Goal: Task Accomplishment & Management: Manage account settings

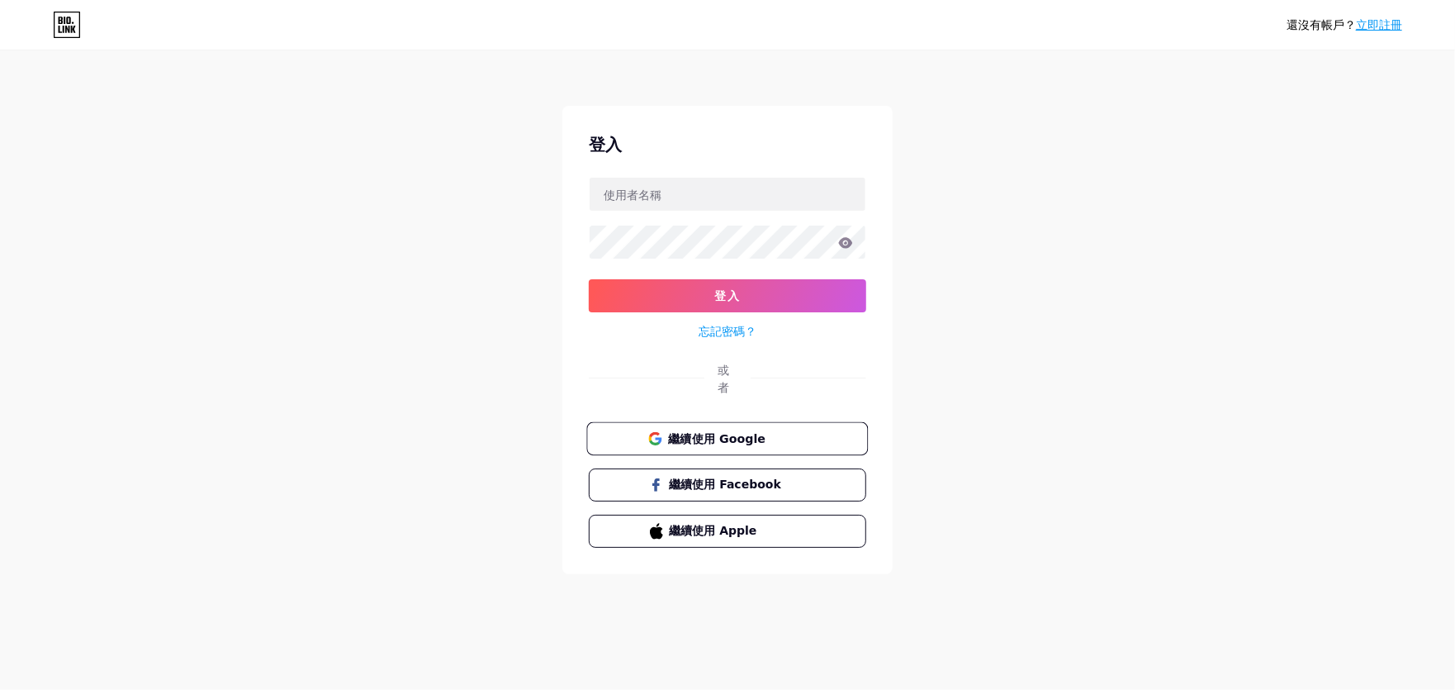
click at [714, 439] on font "繼續使用 Google" at bounding box center [716, 437] width 97 height 13
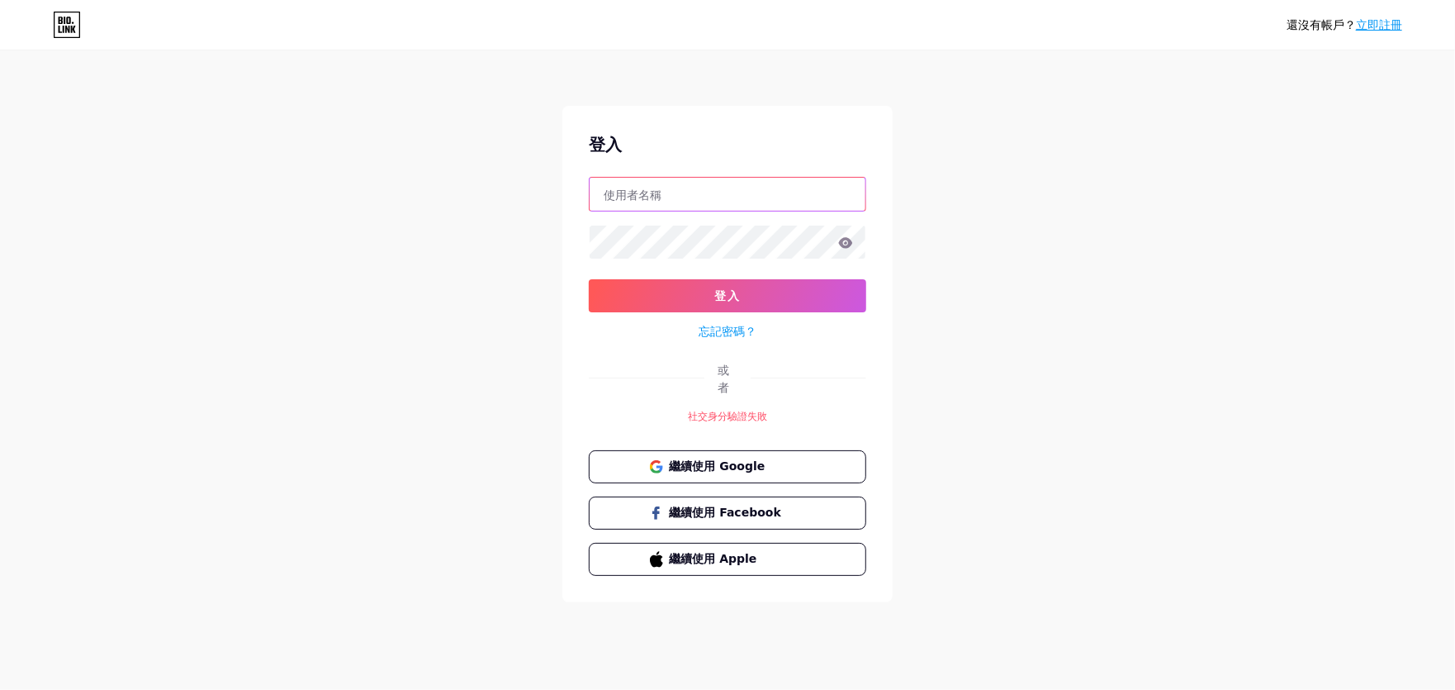
click at [700, 191] on input "text" at bounding box center [728, 194] width 276 height 33
click at [743, 469] on font "繼續使用 Google" at bounding box center [716, 465] width 97 height 13
click at [767, 515] on font "繼續使用 Facebook" at bounding box center [724, 512] width 113 height 13
click at [726, 180] on input "text" at bounding box center [728, 194] width 276 height 33
click at [724, 185] on input "text" at bounding box center [728, 194] width 276 height 33
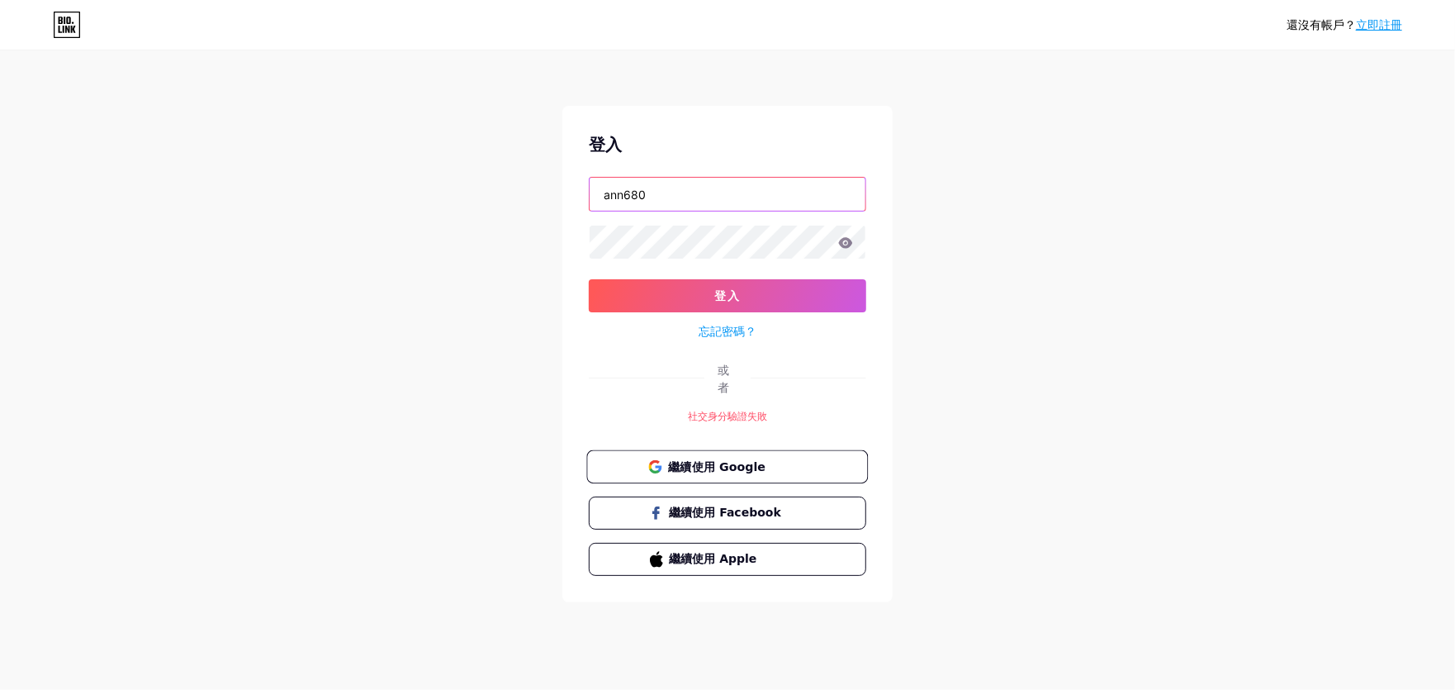
type input "ann680"
click at [736, 472] on span "繼續使用 Google" at bounding box center [737, 466] width 138 height 17
click at [719, 193] on input "text" at bounding box center [728, 194] width 276 height 33
type input "a"
click at [722, 330] on font "忘記密碼？" at bounding box center [728, 331] width 58 height 14
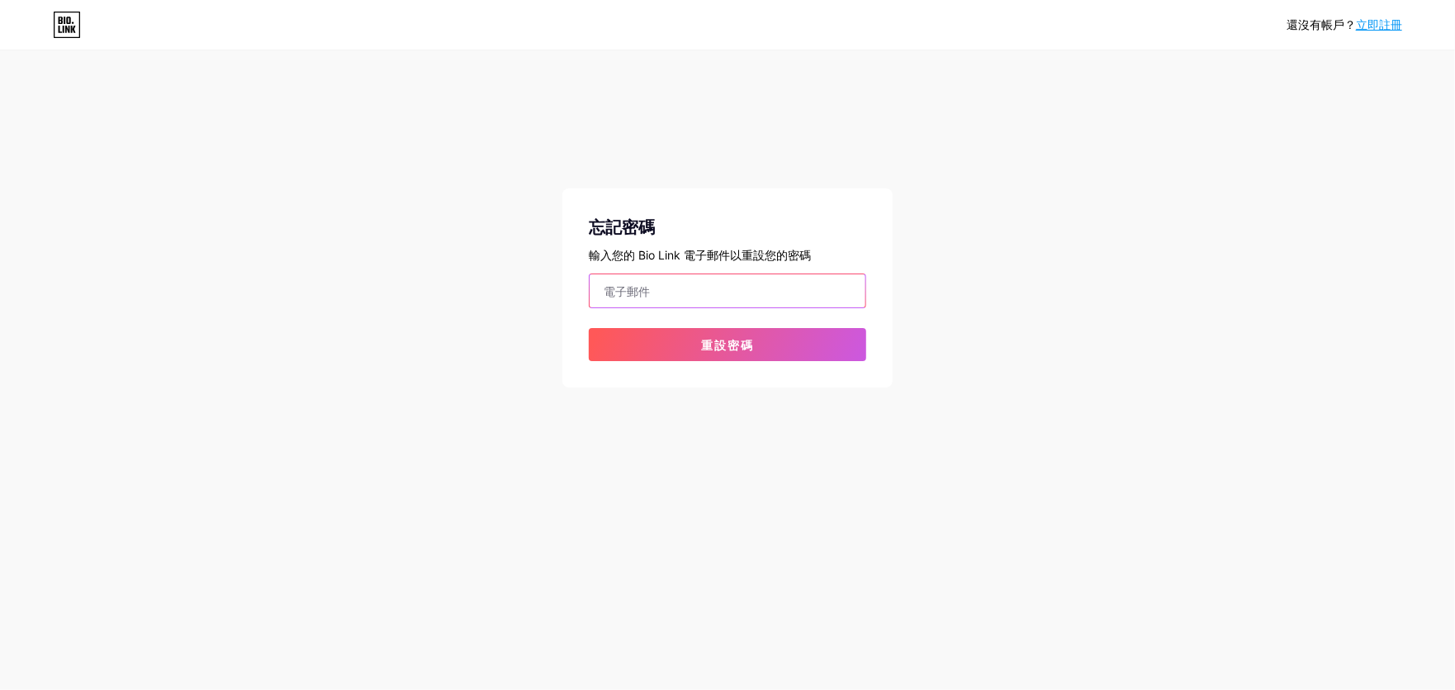
click at [681, 290] on input "email" at bounding box center [728, 290] width 276 height 33
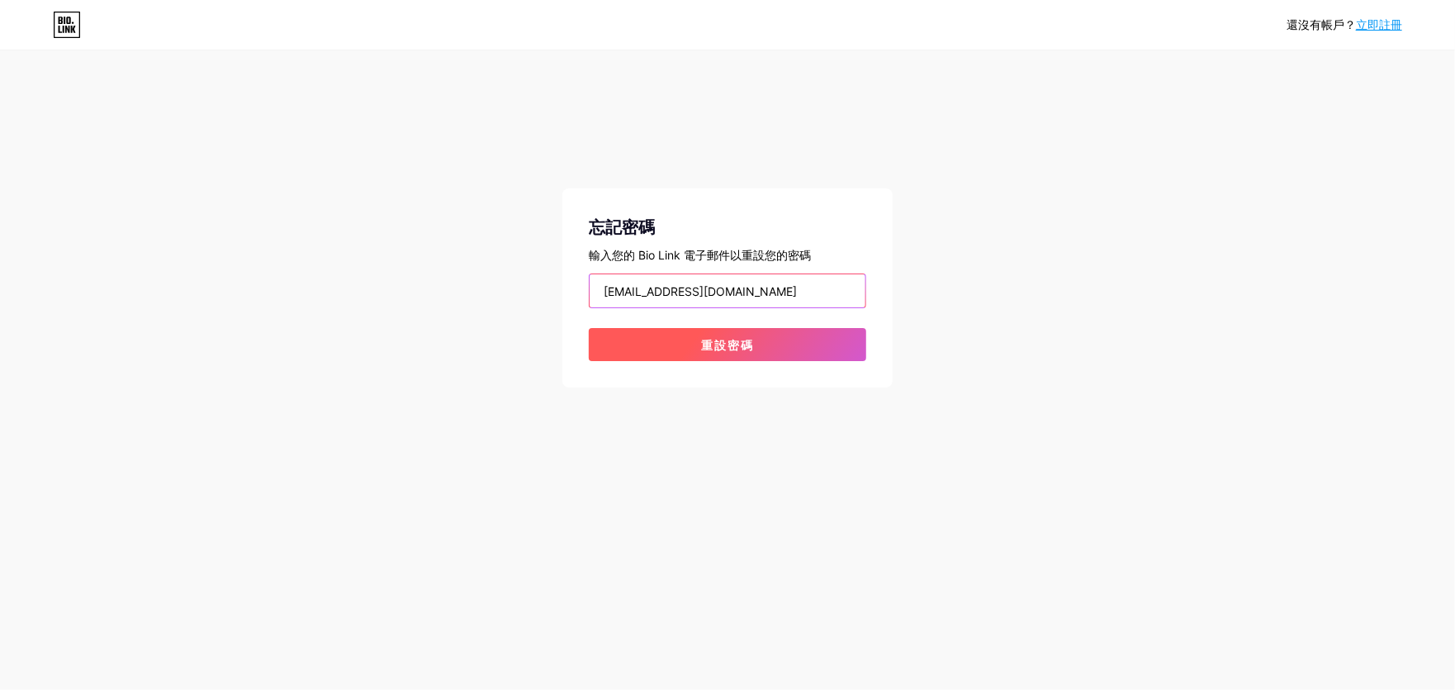
type input "ann680411@gmail.com"
click at [767, 335] on button "重設密碼" at bounding box center [728, 344] width 278 height 33
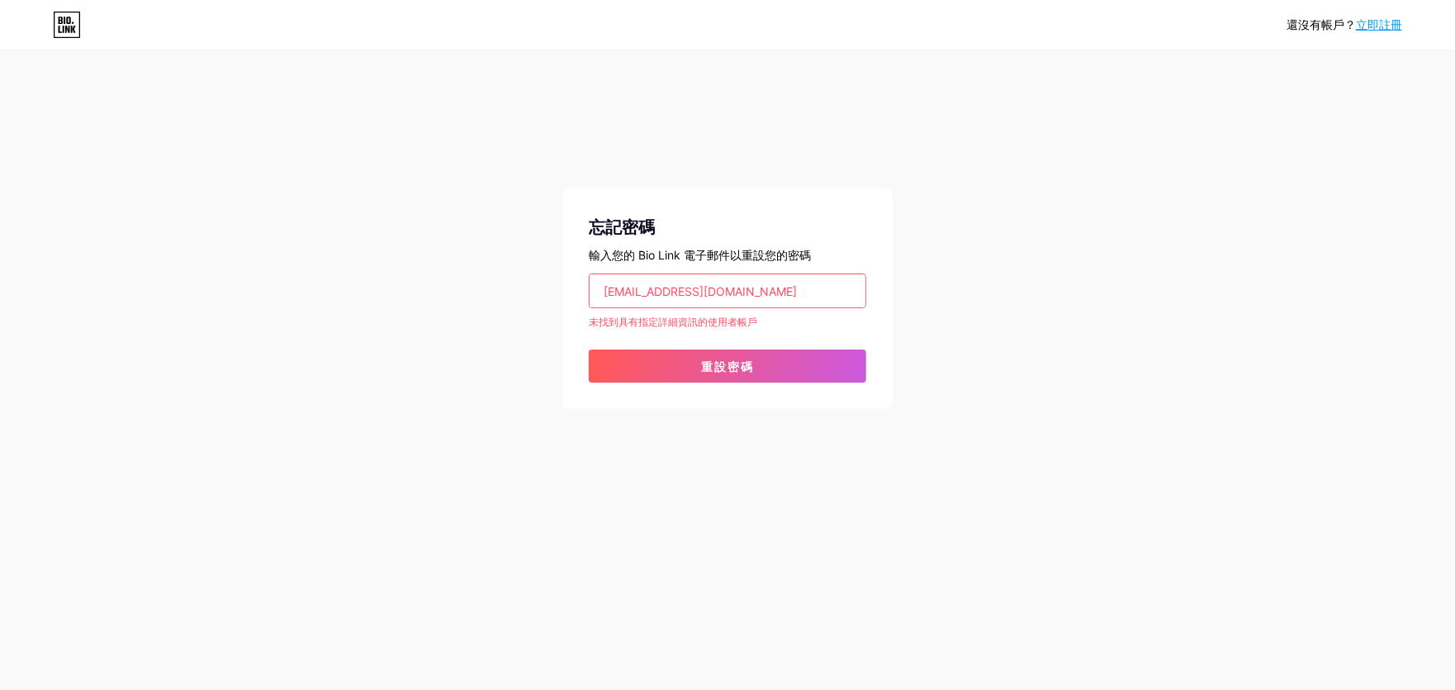
drag, startPoint x: 754, startPoint y: 290, endPoint x: 513, endPoint y: 282, distance: 241.3
click at [513, 282] on div "還沒有帳戶？ 立即註冊 忘記密碼 輸入您的 Bio Link 電子郵件以重設您的密碼 ann680411@gmail.com 未找到具有指定詳細資訊的使用者帳…" at bounding box center [727, 231] width 1455 height 462
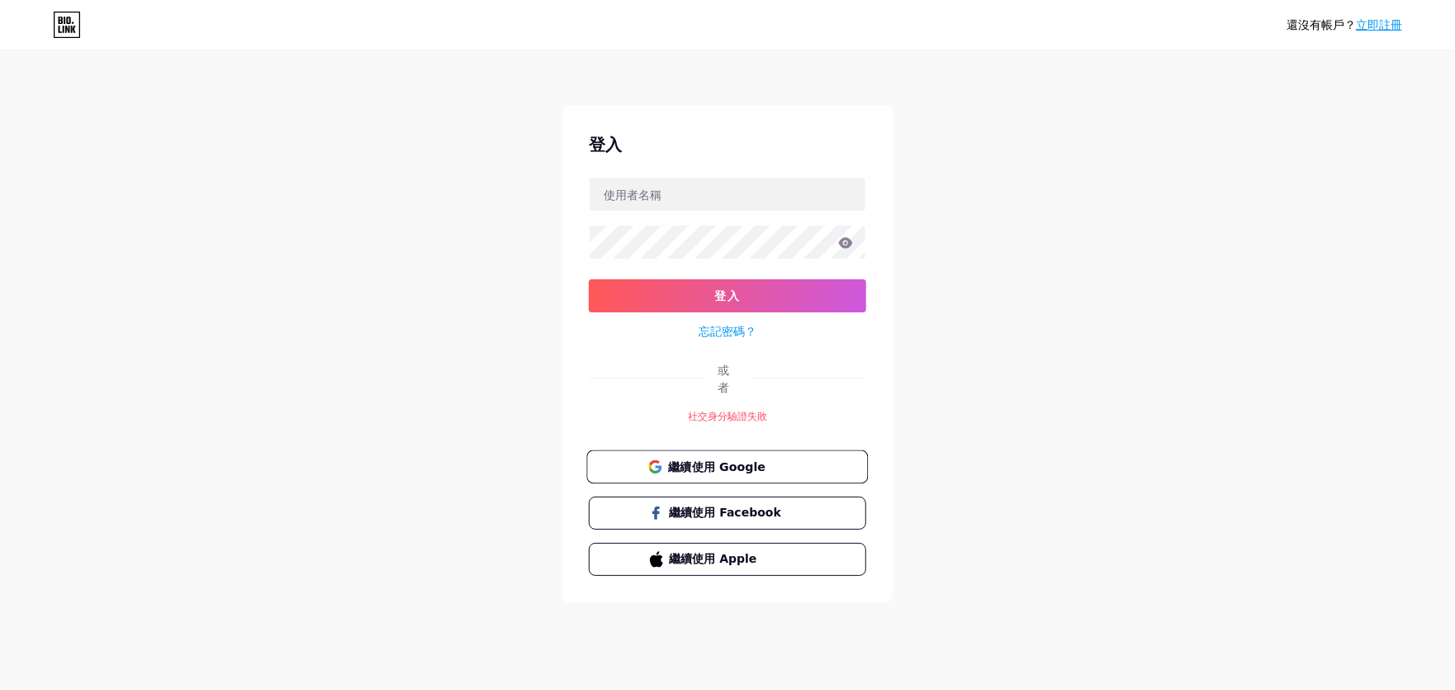
click at [742, 462] on font "繼續使用 Google" at bounding box center [716, 465] width 97 height 13
click at [724, 330] on font "忘記密碼？" at bounding box center [728, 331] width 58 height 14
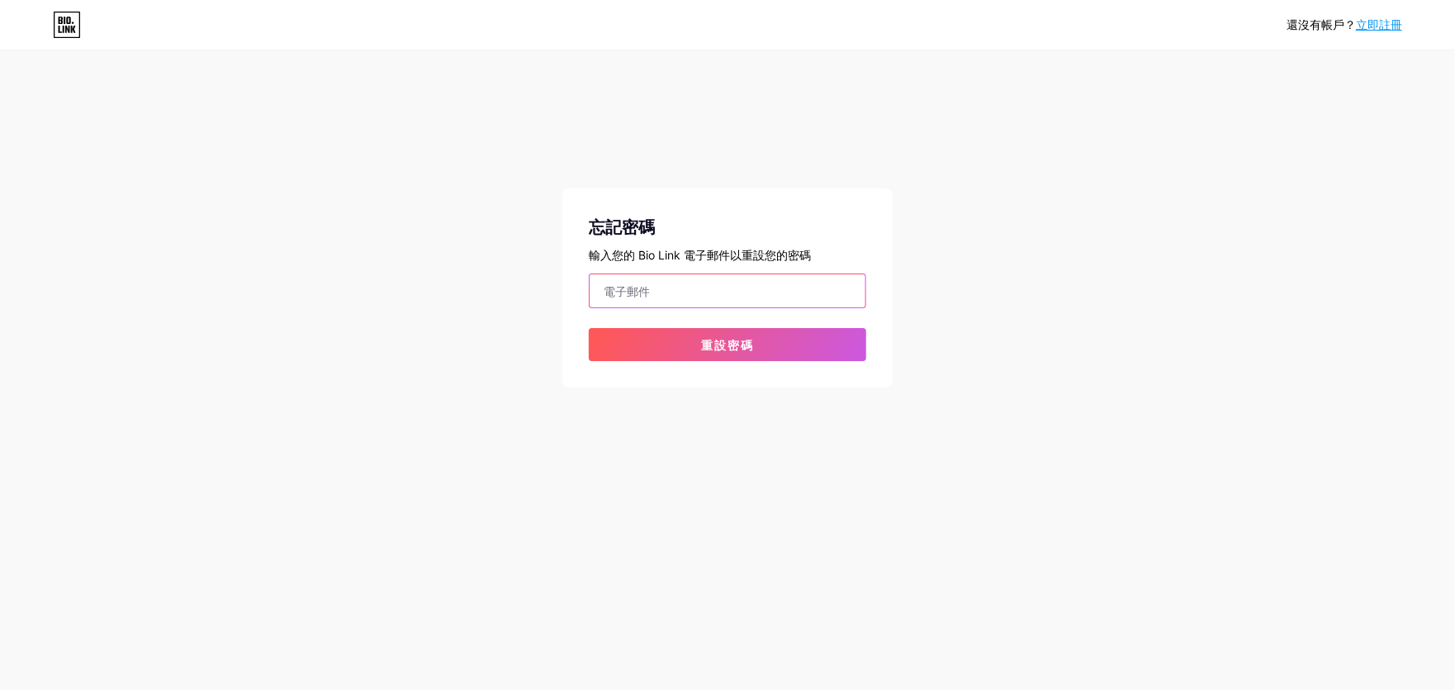
click at [712, 278] on input "email" at bounding box center [728, 290] width 276 height 33
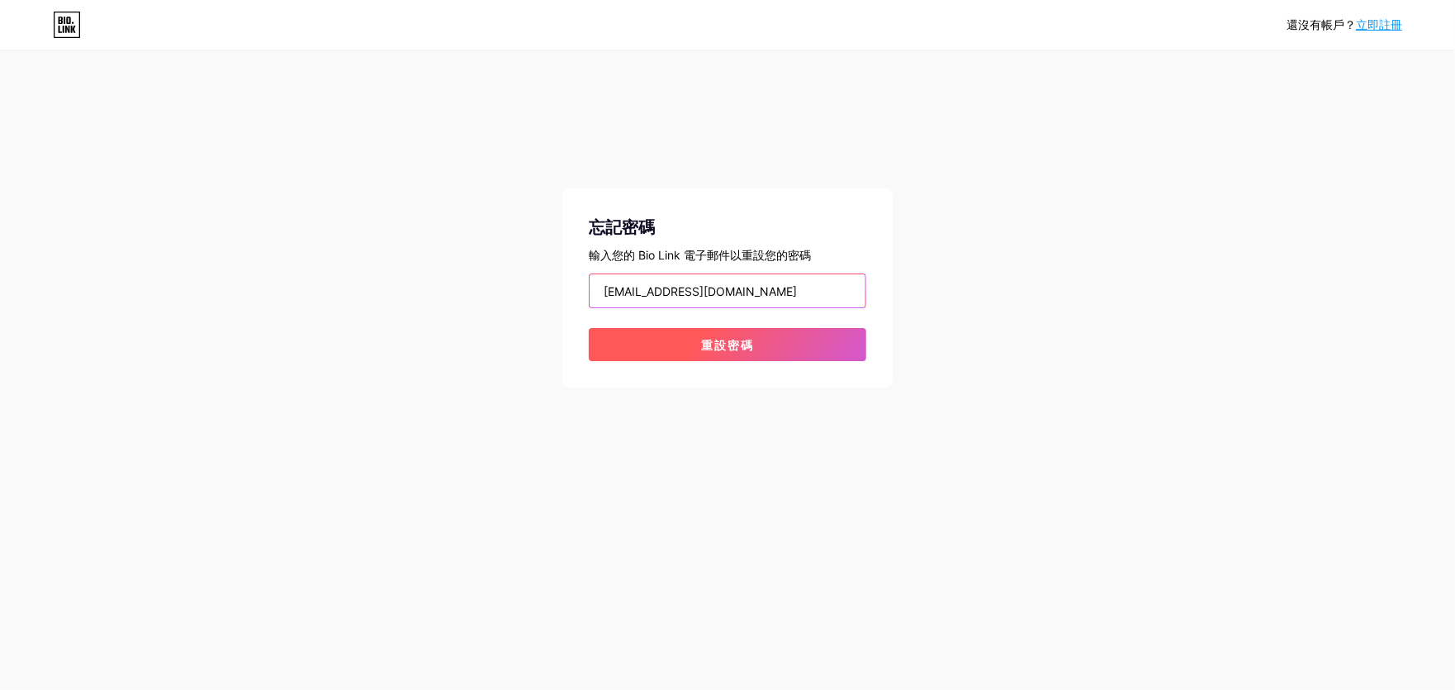
type input "luei5168@gmail.com"
click at [742, 346] on font "重設密碼" at bounding box center [727, 345] width 53 height 14
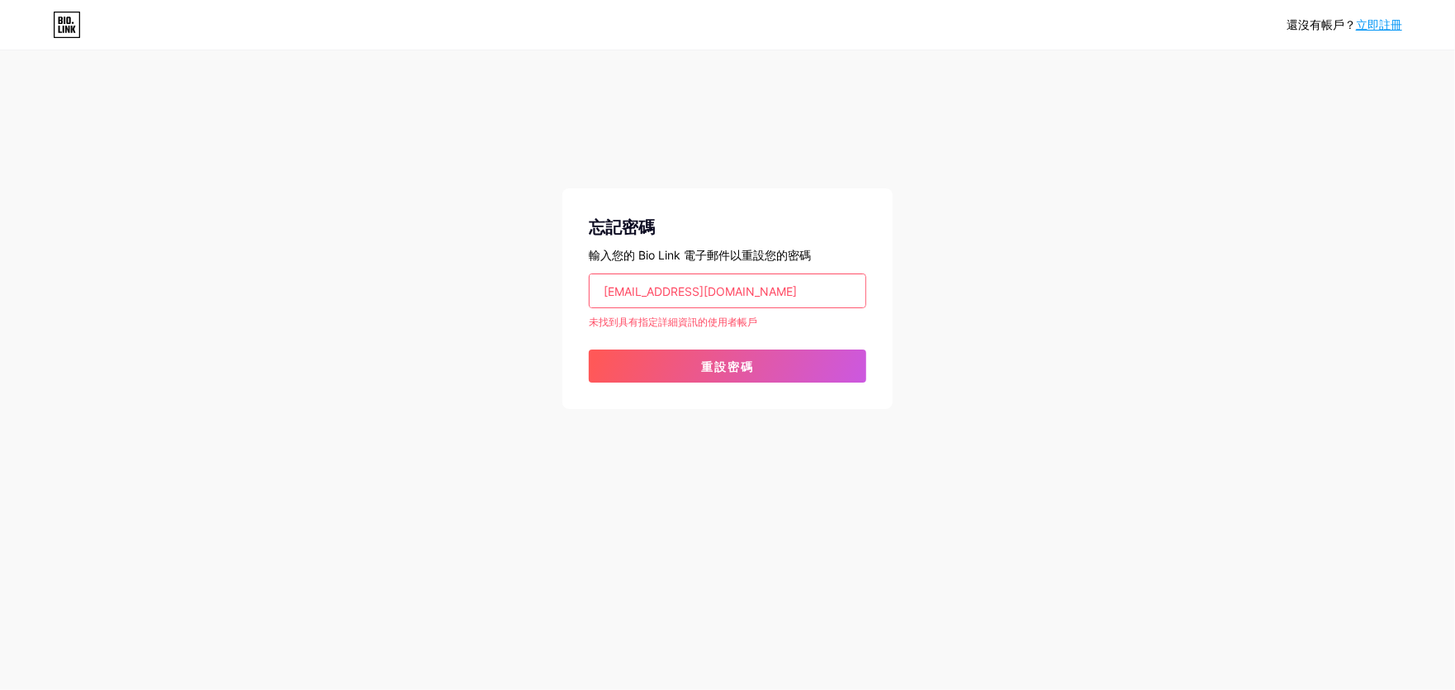
drag, startPoint x: 767, startPoint y: 289, endPoint x: 520, endPoint y: 291, distance: 246.1
click at [520, 291] on div "還沒有帳戶？ 立即註冊 忘記密碼 輸入您的 Bio Link 電子郵件以重設您的密碼 luei5168@gmail.com 未找到具有指定詳細資訊的使用者帳戶…" at bounding box center [727, 231] width 1455 height 462
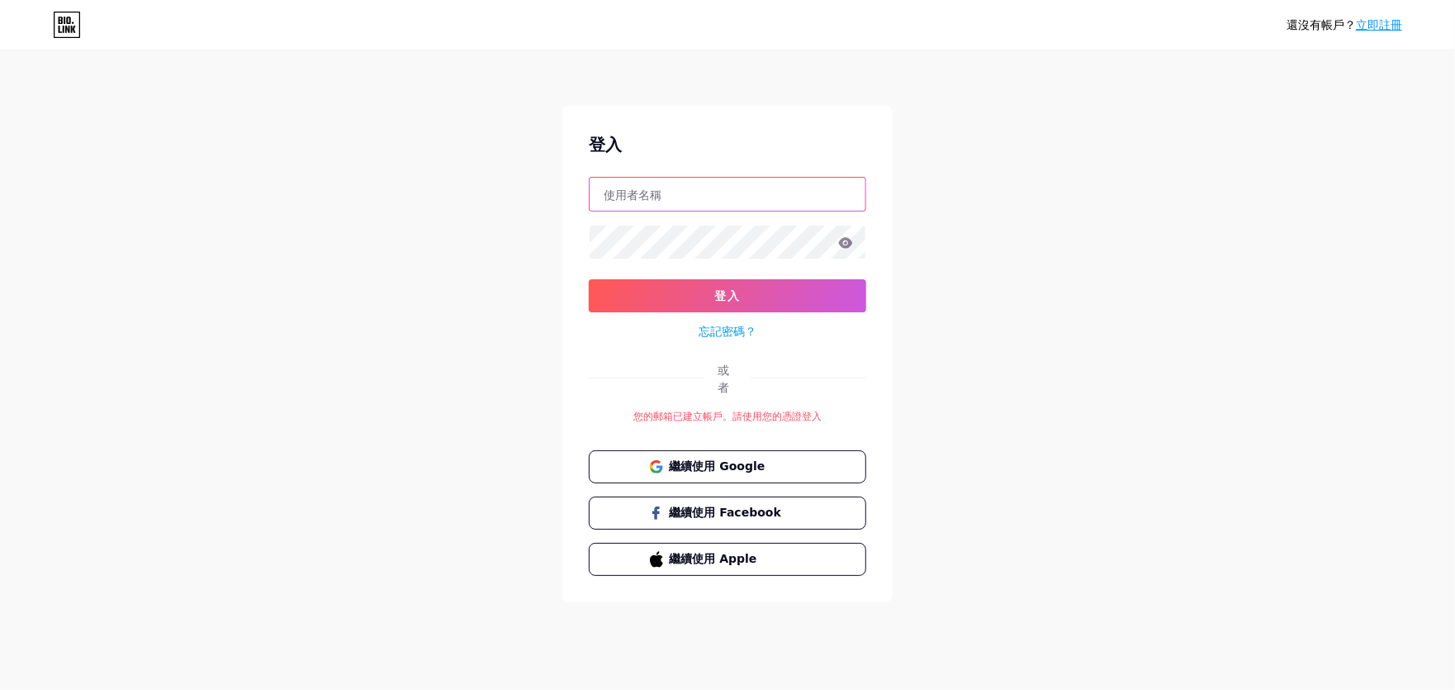
click at [769, 199] on input "text" at bounding box center [728, 194] width 276 height 33
click at [1379, 25] on font "立即註冊" at bounding box center [1379, 24] width 46 height 13
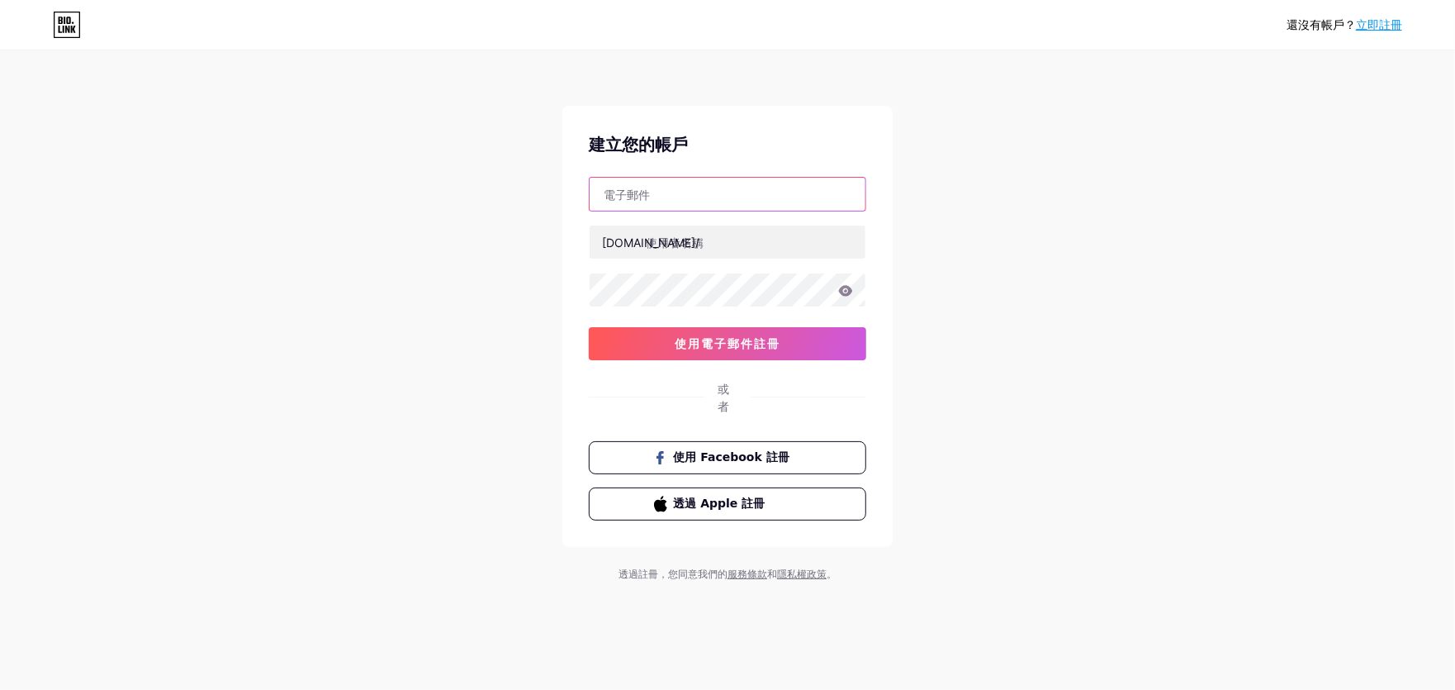
click at [669, 186] on input "text" at bounding box center [728, 194] width 276 height 33
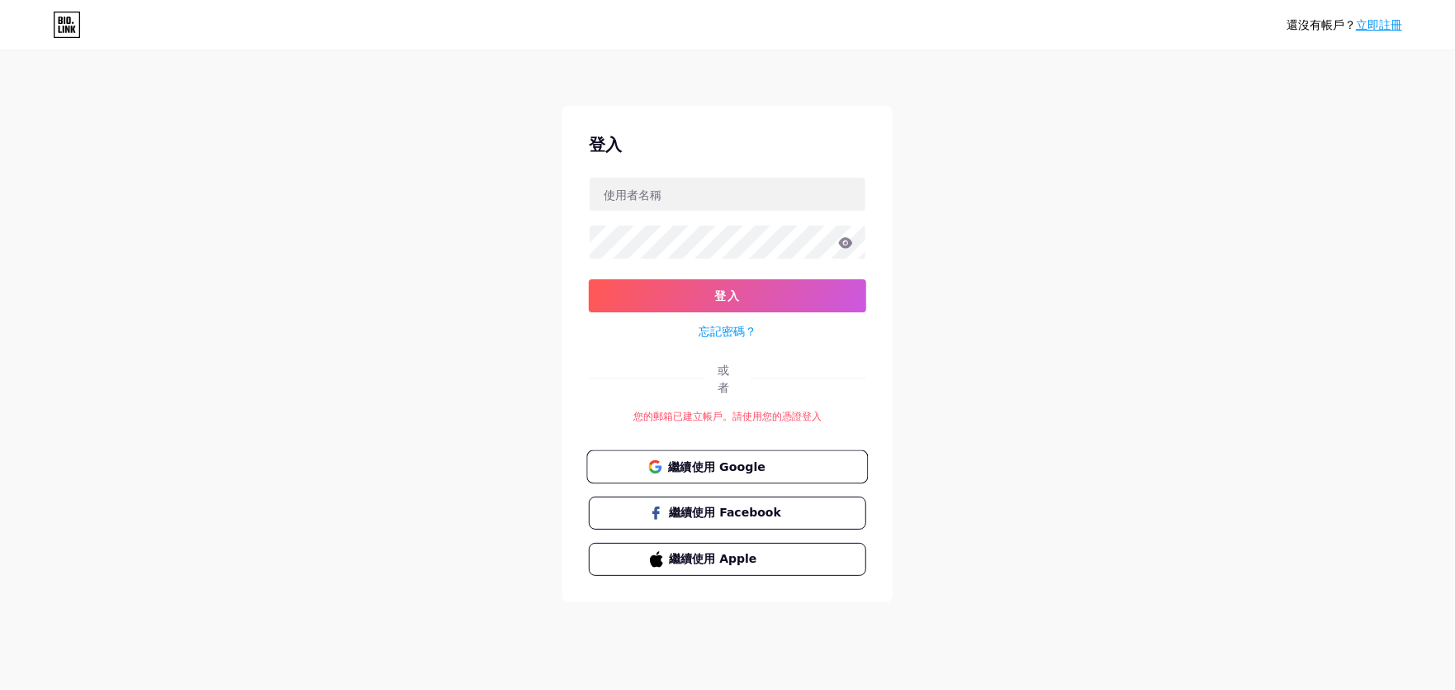
click at [737, 468] on font "繼續使用 Google" at bounding box center [716, 465] width 97 height 13
click at [748, 196] on input "text" at bounding box center [728, 194] width 276 height 33
type input "c"
click at [729, 335] on font "忘記密碼？" at bounding box center [728, 331] width 58 height 14
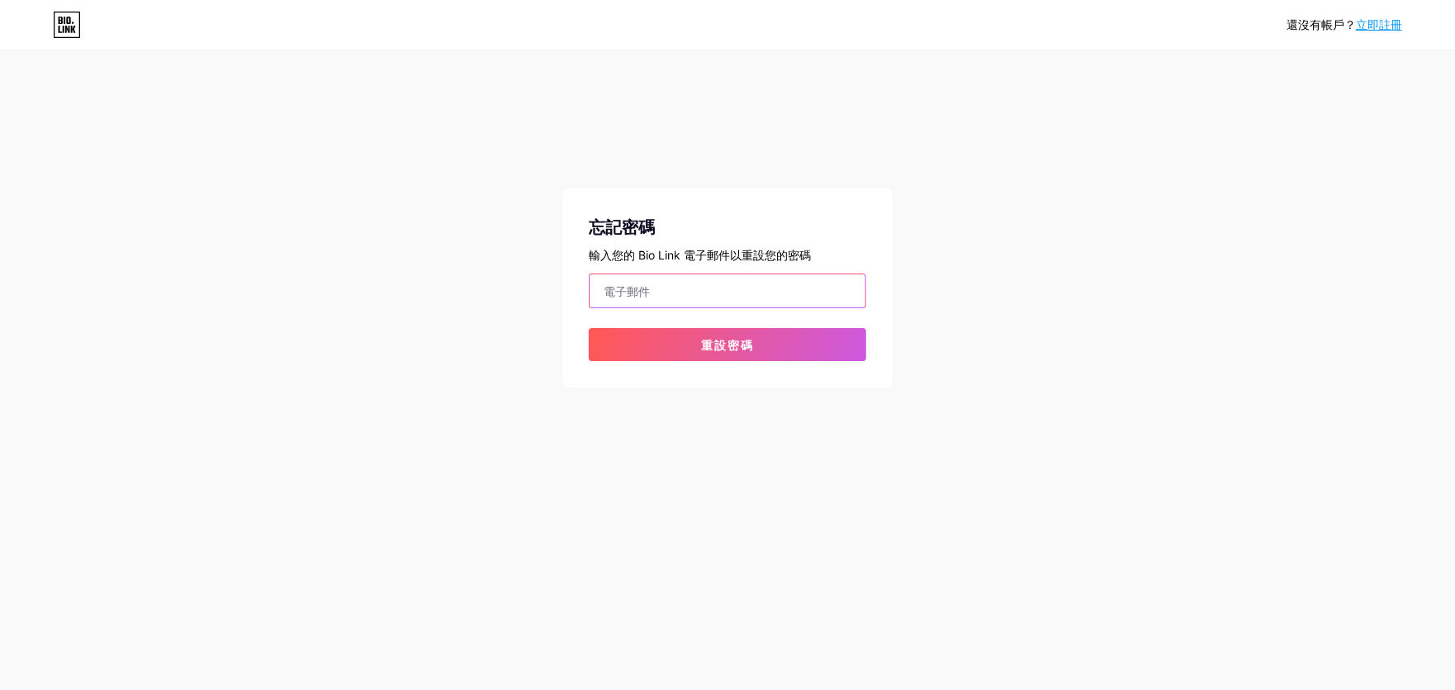
click at [671, 291] on input "email" at bounding box center [728, 290] width 276 height 33
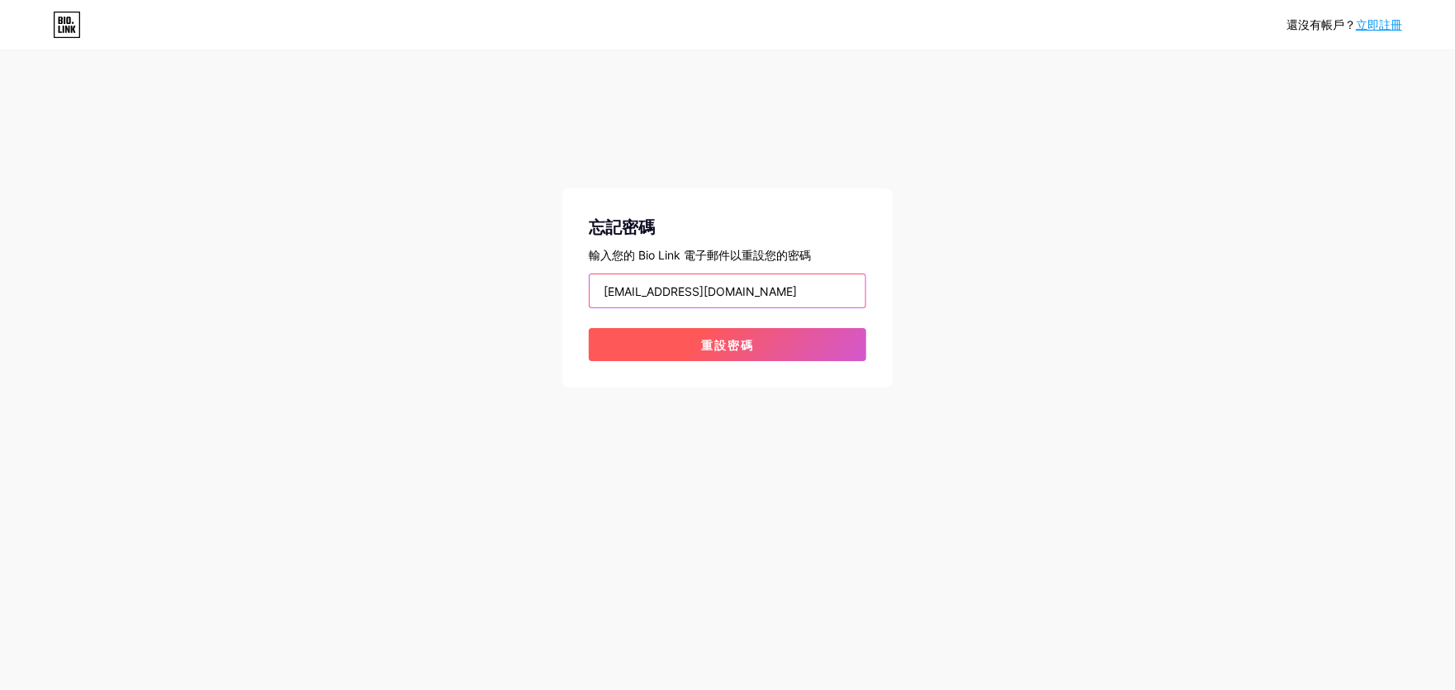
type input "[EMAIL_ADDRESS][DOMAIN_NAME]"
click at [785, 344] on button "重設密碼" at bounding box center [728, 344] width 278 height 33
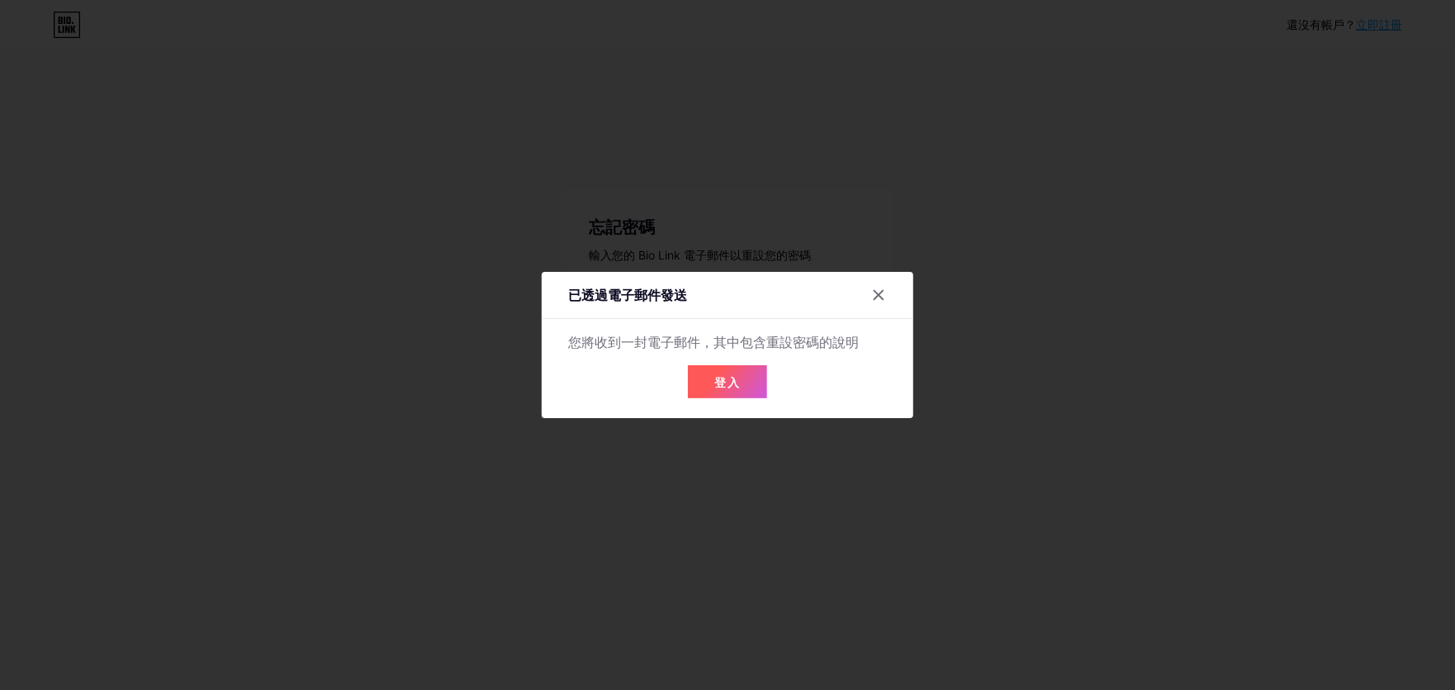
click at [732, 385] on font "登入" at bounding box center [727, 382] width 26 height 14
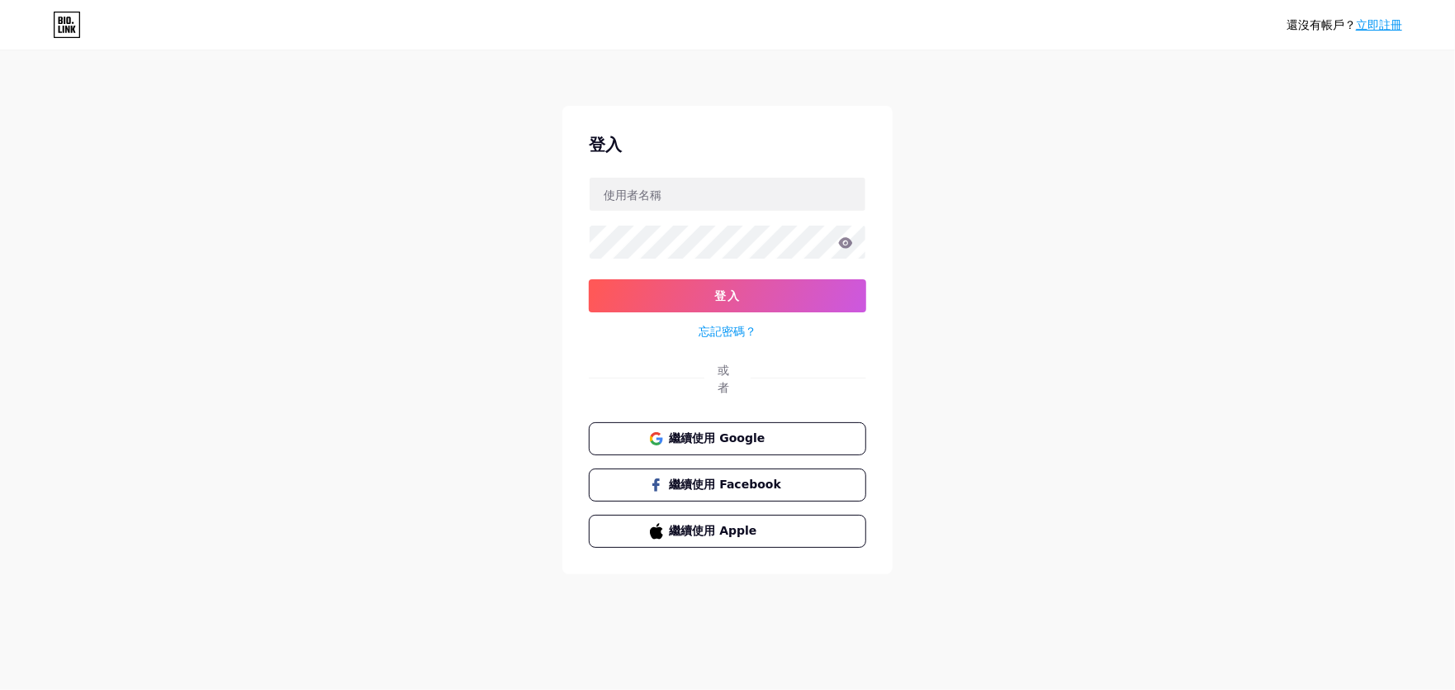
click at [721, 336] on font "忘記密碼？" at bounding box center [728, 331] width 58 height 14
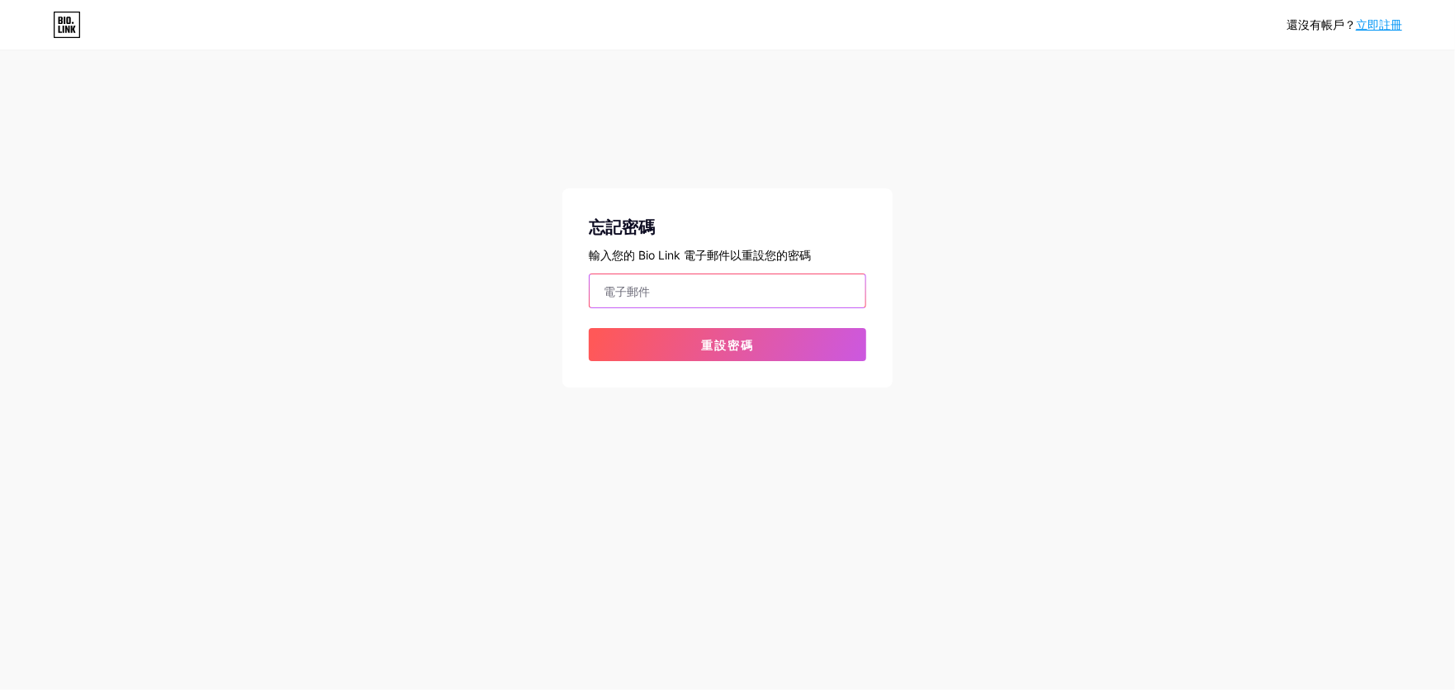
click at [687, 287] on input "email" at bounding box center [728, 290] width 276 height 33
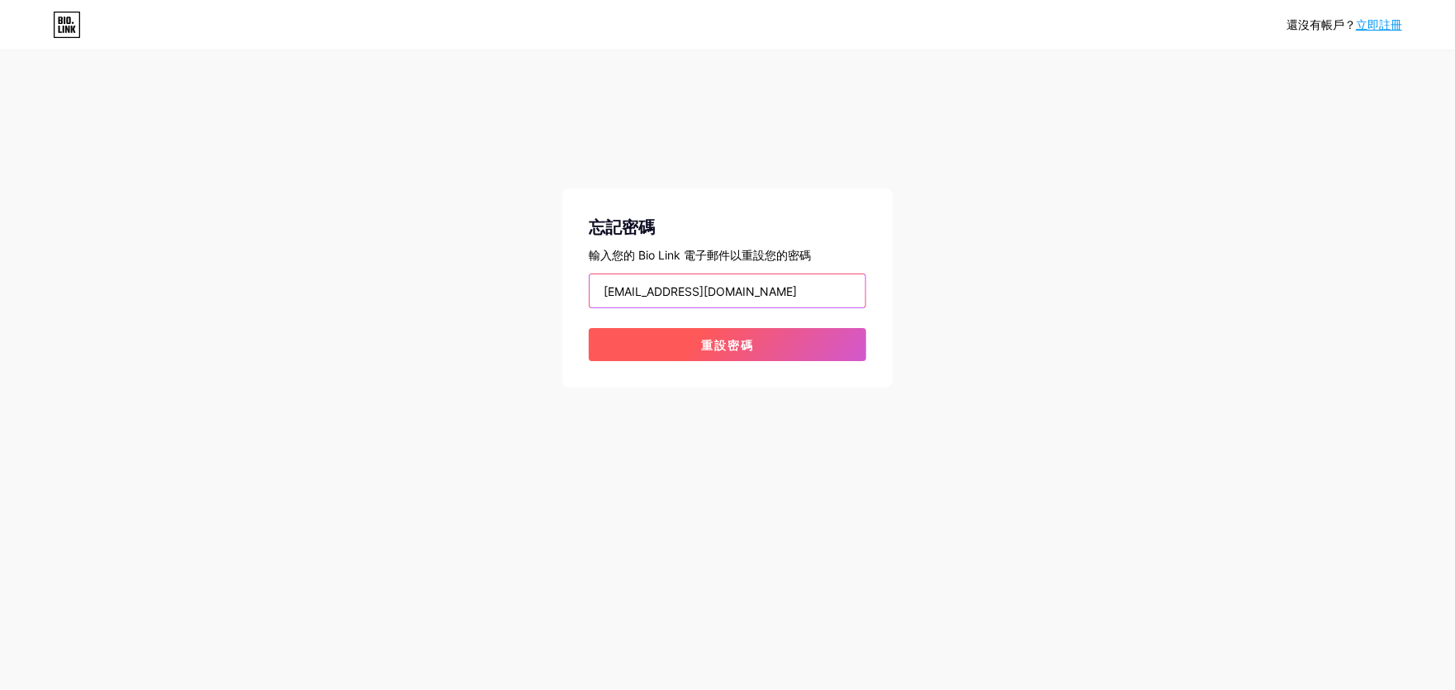
type input "[EMAIL_ADDRESS][DOMAIN_NAME]"
click at [731, 344] on font "重設密碼" at bounding box center [727, 345] width 53 height 14
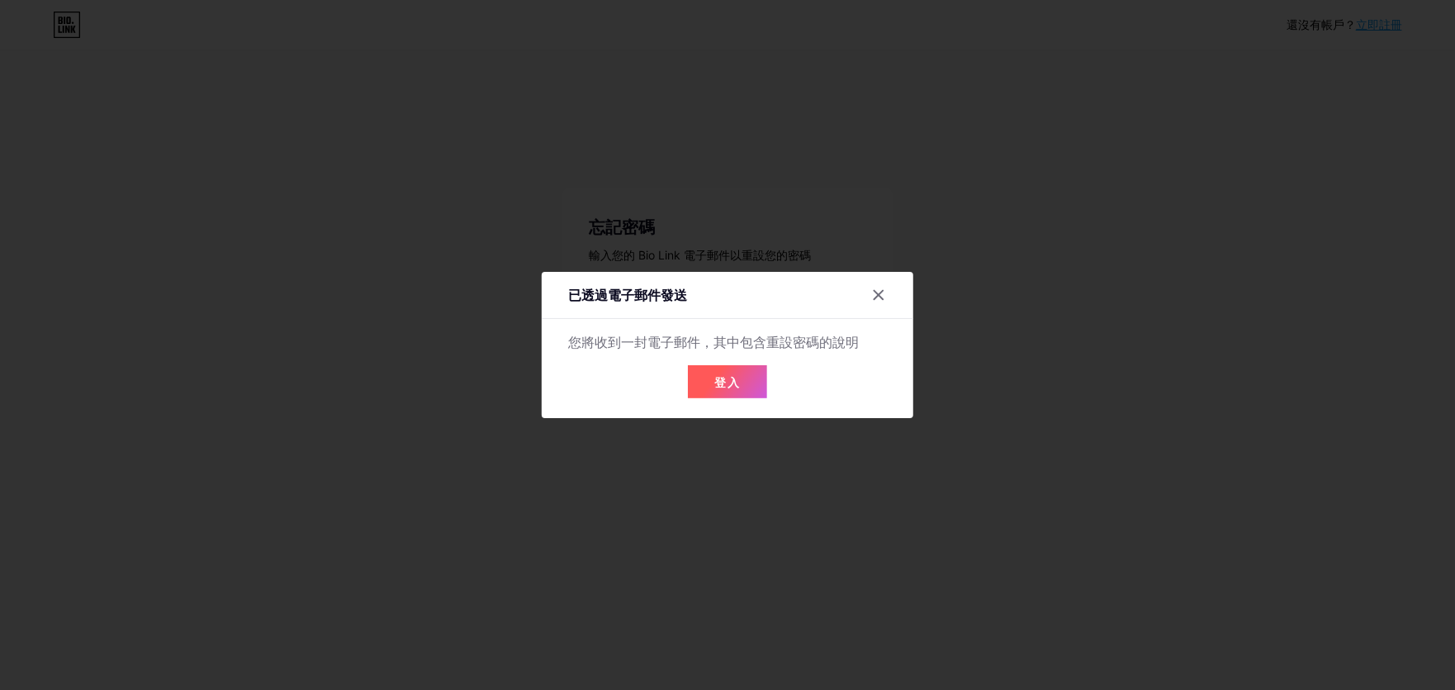
click at [735, 377] on button "登入" at bounding box center [727, 381] width 79 height 33
